Goal: Transaction & Acquisition: Download file/media

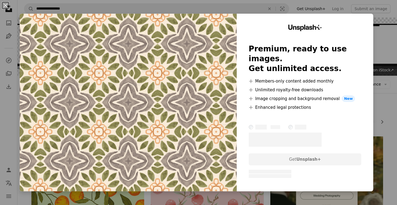
scroll to position [717, 0]
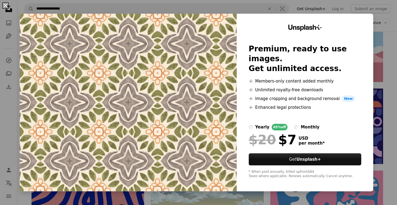
click at [8, 6] on button "An X shape" at bounding box center [5, 5] width 7 height 7
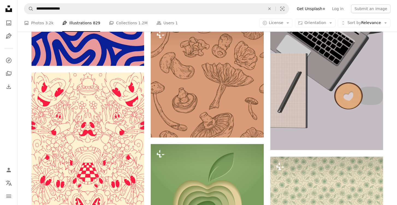
scroll to position [960, 0]
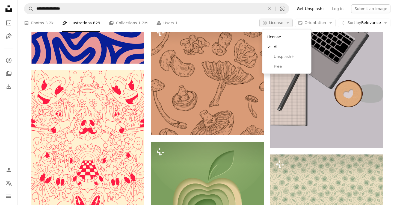
click at [276, 25] on span "License" at bounding box center [276, 22] width 14 height 4
click at [279, 64] on span "Free" at bounding box center [290, 66] width 33 height 5
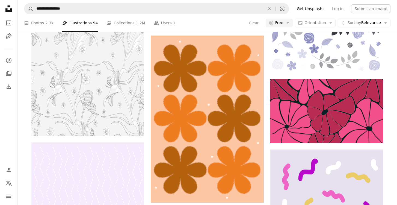
scroll to position [3962, 0]
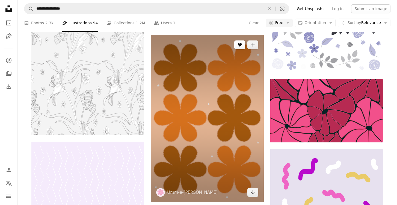
click at [242, 46] on button "A heart" at bounding box center [239, 44] width 11 height 9
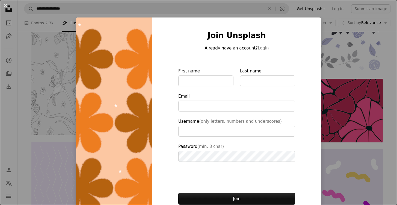
type input "**********"
click at [5, 6] on button "An X shape" at bounding box center [5, 5] width 7 height 7
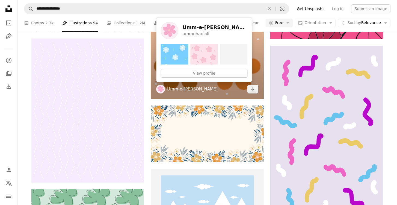
scroll to position [4050, 0]
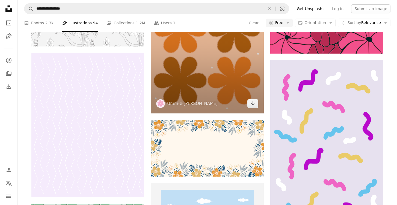
click at [251, 71] on img at bounding box center [207, 29] width 113 height 167
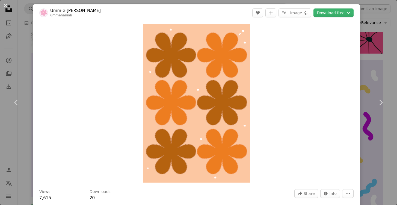
click at [222, 89] on img "Zoom in on this image" at bounding box center [196, 103] width 107 height 158
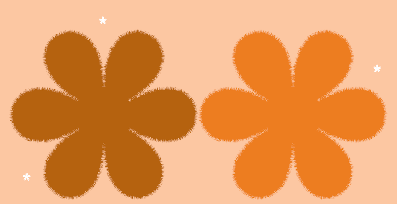
scroll to position [191, 0]
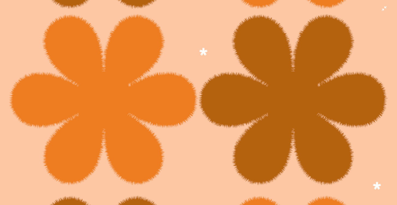
click at [217, 82] on img "Zoom out on this image" at bounding box center [198, 102] width 397 height 588
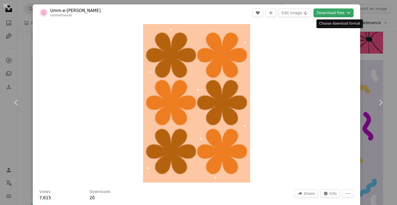
click at [328, 16] on button "Download free Chevron down" at bounding box center [333, 12] width 40 height 9
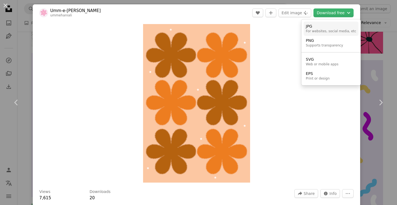
click at [328, 25] on div "JPG" at bounding box center [331, 26] width 50 height 5
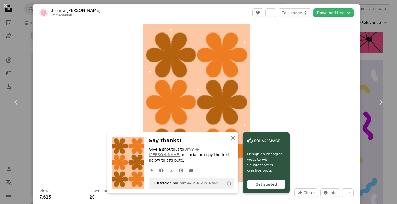
click at [235, 141] on button "An X shape Close" at bounding box center [232, 138] width 11 height 11
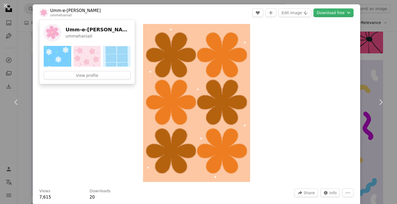
click at [63, 11] on link "Umm-e-[PERSON_NAME]" at bounding box center [75, 10] width 50 height 5
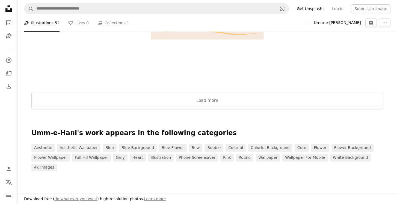
scroll to position [1064, 0]
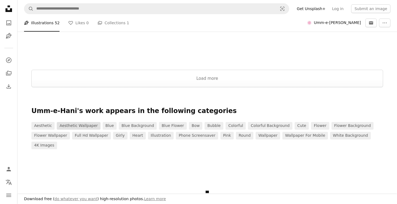
click at [83, 124] on link "aesthetic wallpaper" at bounding box center [79, 126] width 44 height 8
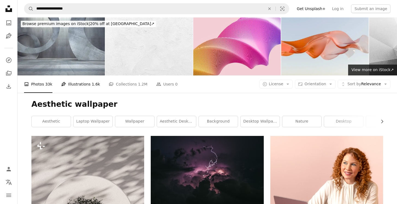
click at [80, 84] on link "Pen Tool Illustrations 1.6k" at bounding box center [80, 84] width 39 height 17
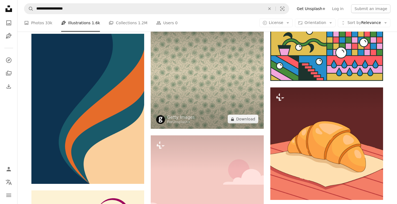
scroll to position [361, 0]
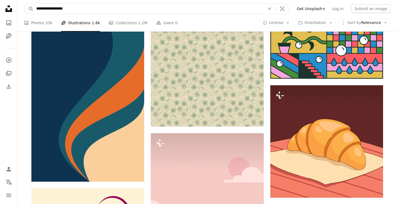
click at [49, 8] on input "**********" at bounding box center [149, 9] width 230 height 10
click at [133, 11] on input "**********" at bounding box center [149, 9] width 230 height 10
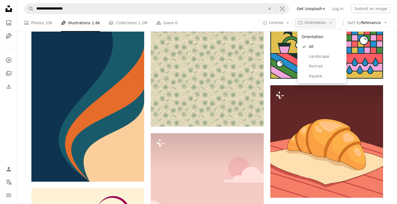
click at [306, 23] on button "Aspect ratio Orientation Arrow down" at bounding box center [315, 23] width 41 height 9
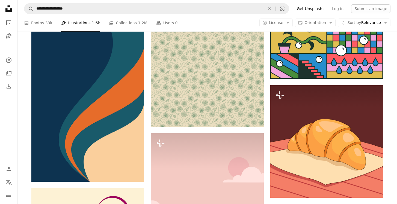
click at [283, 23] on span "License" at bounding box center [276, 22] width 14 height 4
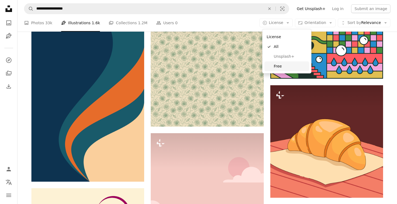
click at [278, 64] on span "Free" at bounding box center [290, 66] width 33 height 5
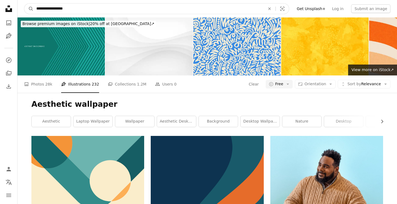
click at [47, 9] on input "**********" at bounding box center [149, 9] width 230 height 10
type input "*********"
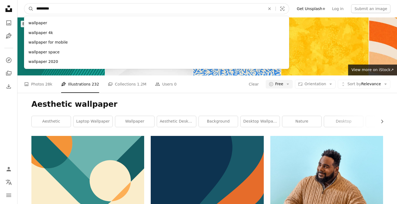
click at [29, 9] on button "A magnifying glass" at bounding box center [28, 9] width 9 height 10
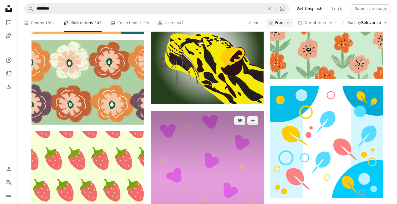
scroll to position [513, 0]
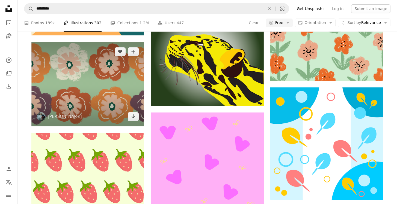
click at [95, 75] on img at bounding box center [87, 84] width 113 height 84
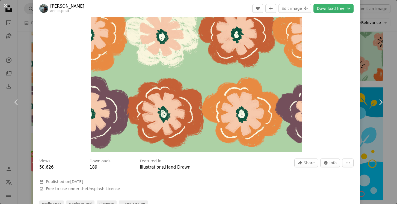
scroll to position [10, 0]
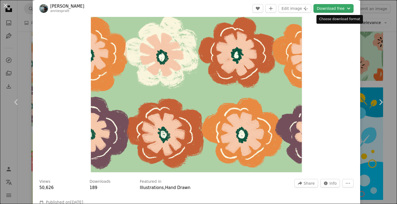
click at [339, 7] on button "Download free Chevron down" at bounding box center [333, 8] width 40 height 9
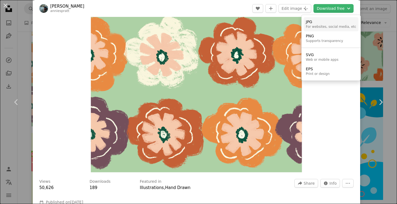
click at [324, 22] on div "JPG" at bounding box center [331, 21] width 50 height 5
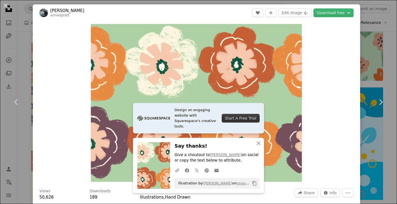
scroll to position [0, 0]
click at [64, 9] on link "[PERSON_NAME]" at bounding box center [67, 10] width 34 height 5
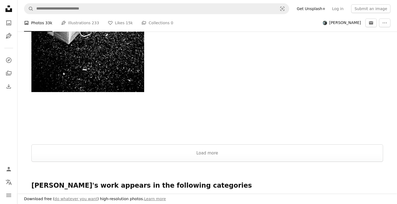
scroll to position [1006, 0]
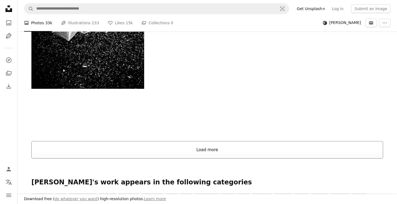
click at [287, 147] on button "Load more" at bounding box center [206, 149] width 351 height 17
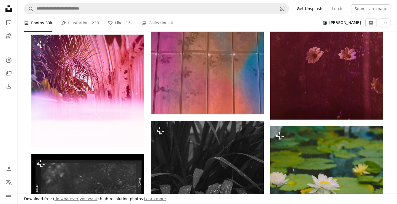
scroll to position [3338, 0]
